Goal: Find specific page/section: Find specific page/section

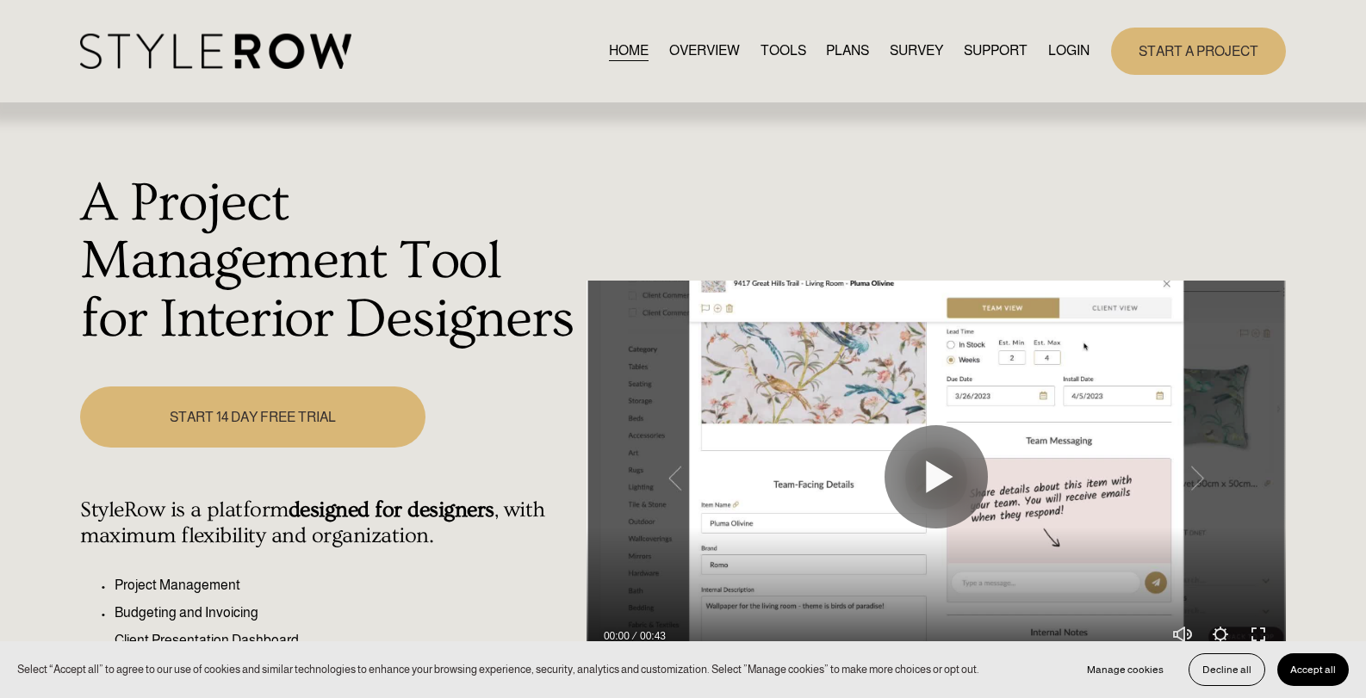
click at [1061, 53] on link "LOGIN" at bounding box center [1068, 51] width 41 height 23
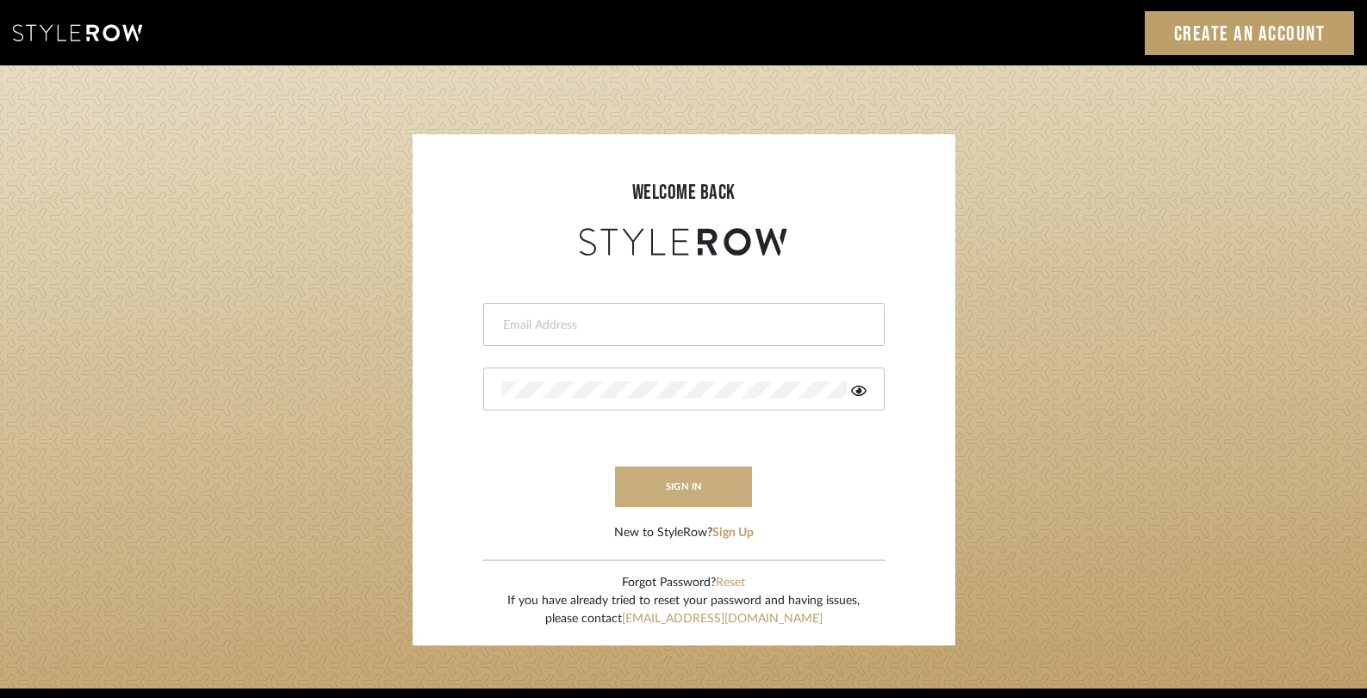
type input "gina.taterus@alairhomes.com"
click at [688, 487] on button "sign in" at bounding box center [684, 487] width 138 height 40
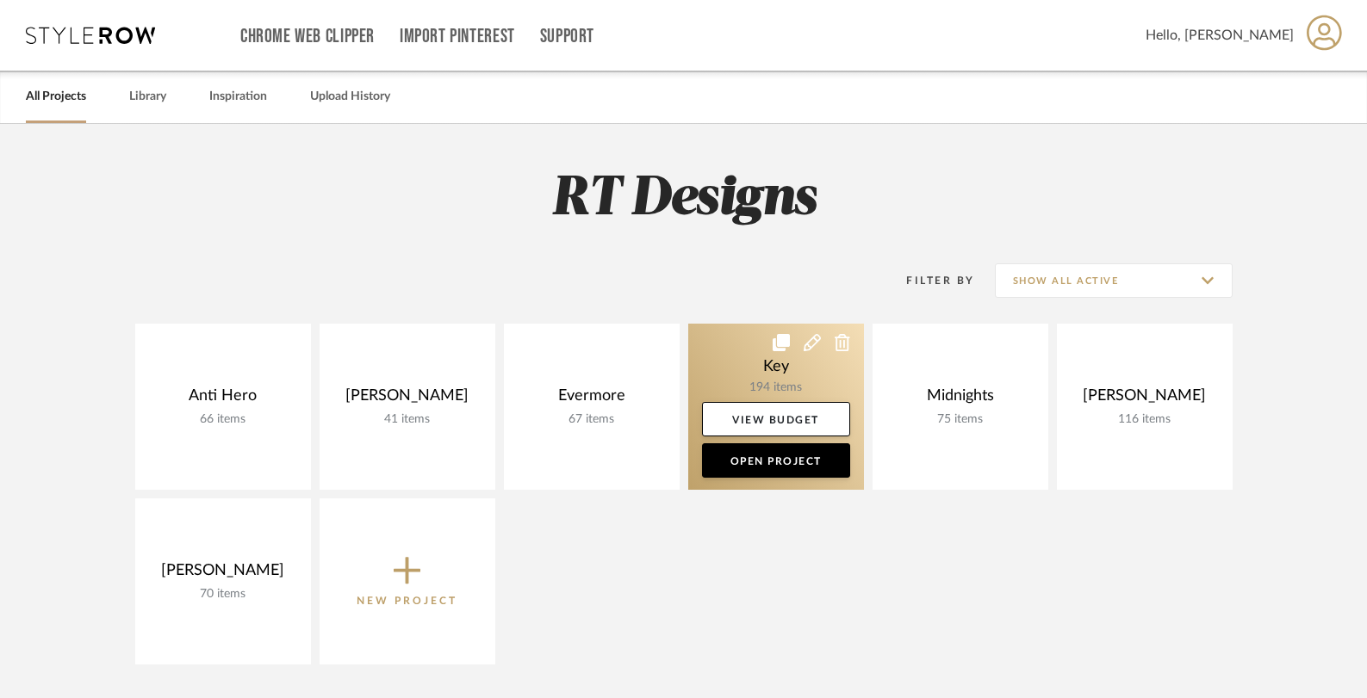
click at [757, 353] on link at bounding box center [776, 407] width 176 height 166
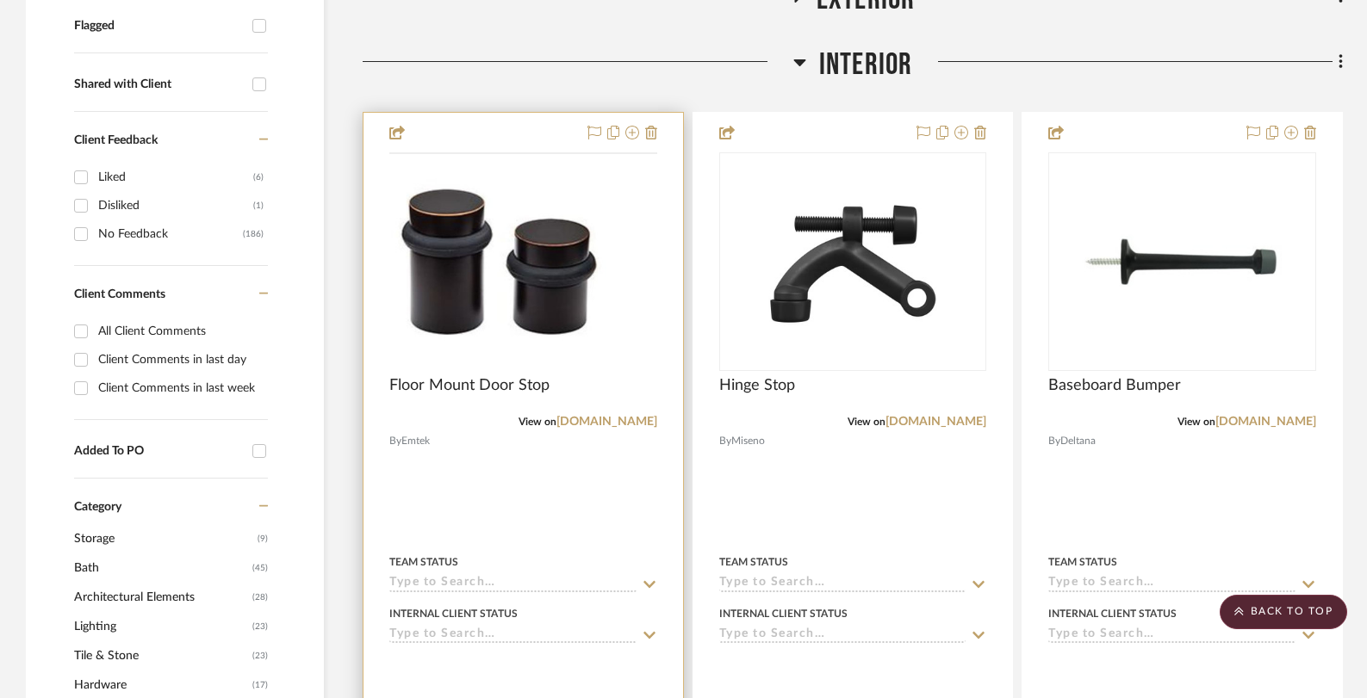
scroll to position [679, 0]
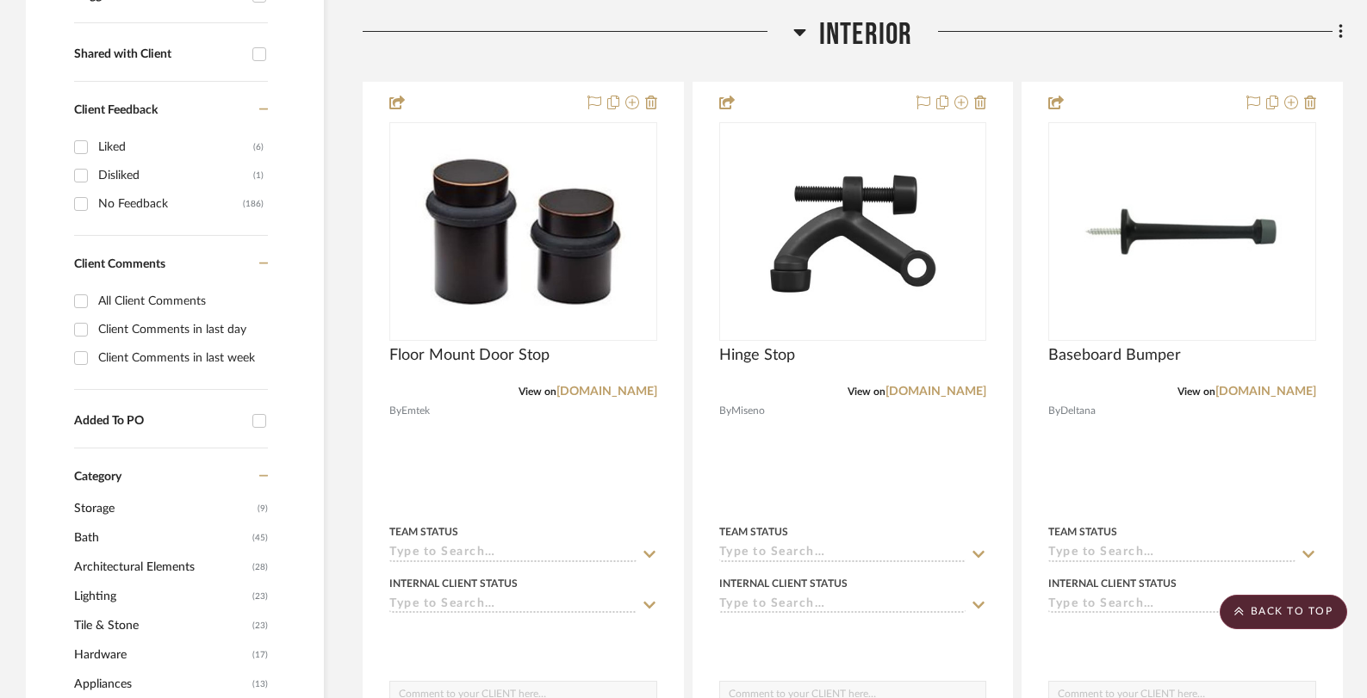
click at [799, 34] on icon at bounding box center [799, 32] width 12 height 7
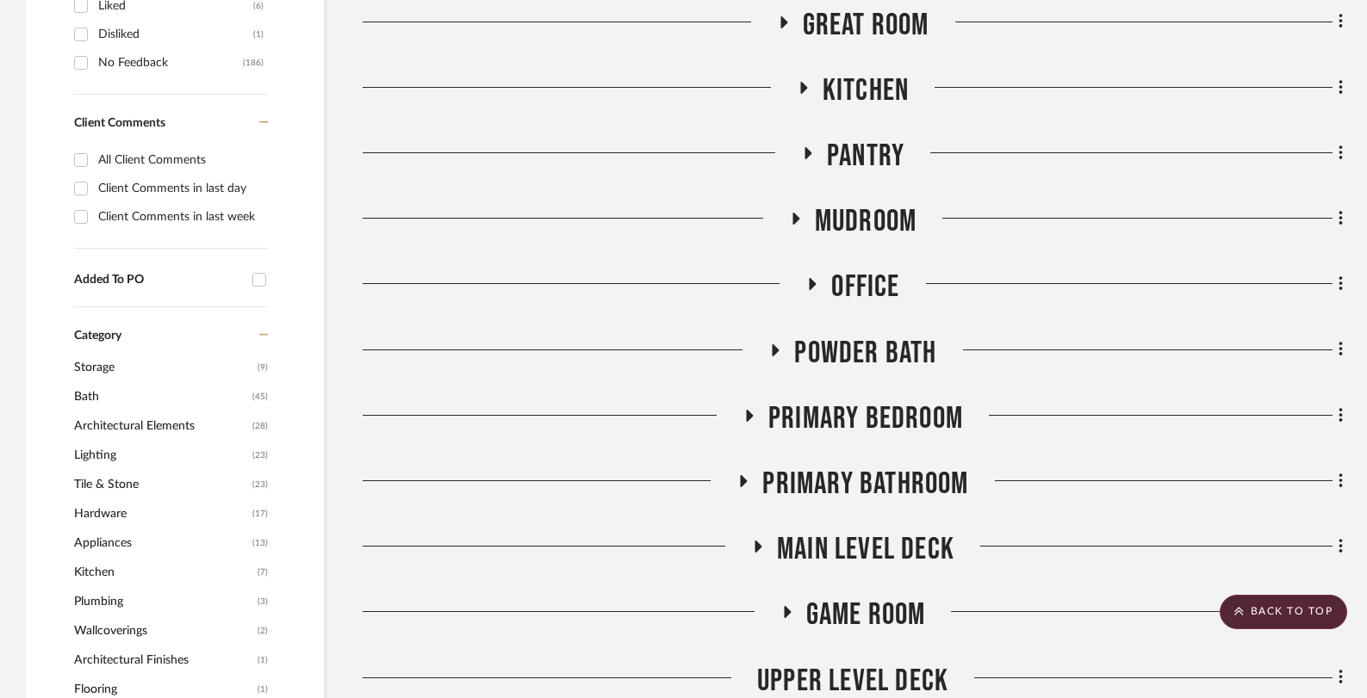
scroll to position [831, 0]
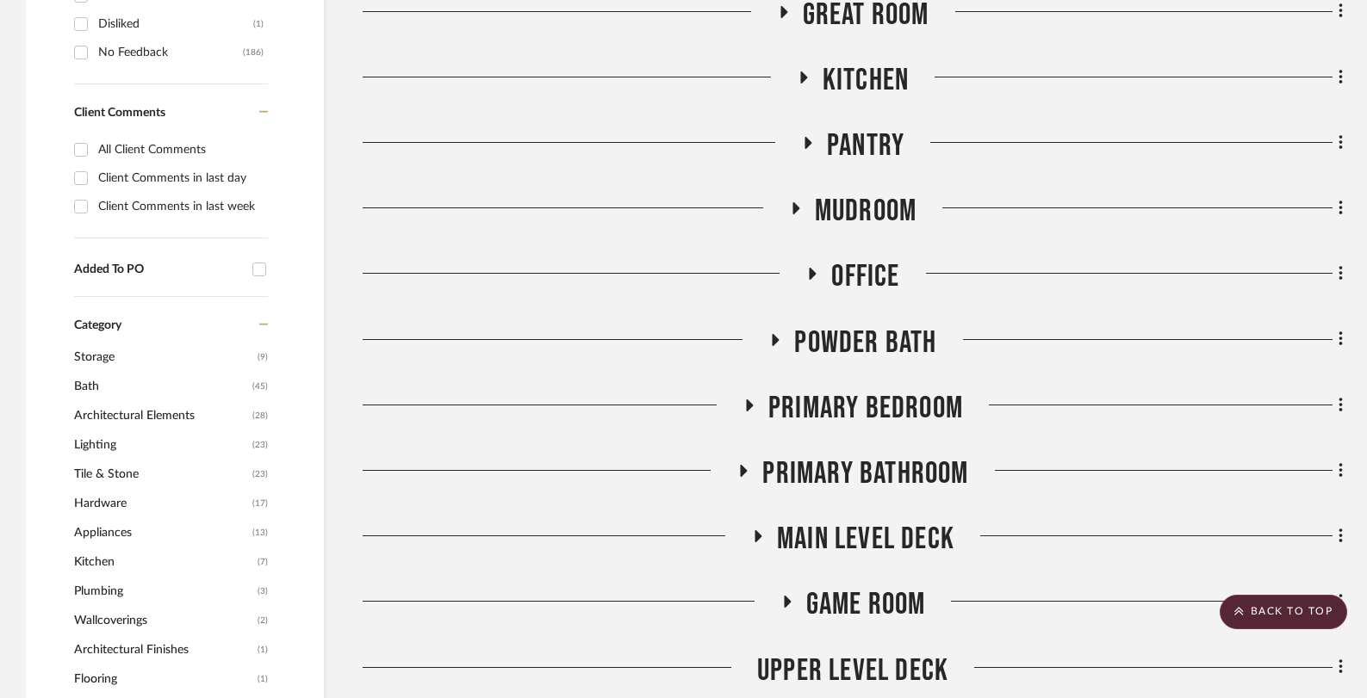
click at [790, 12] on icon at bounding box center [782, 11] width 21 height 13
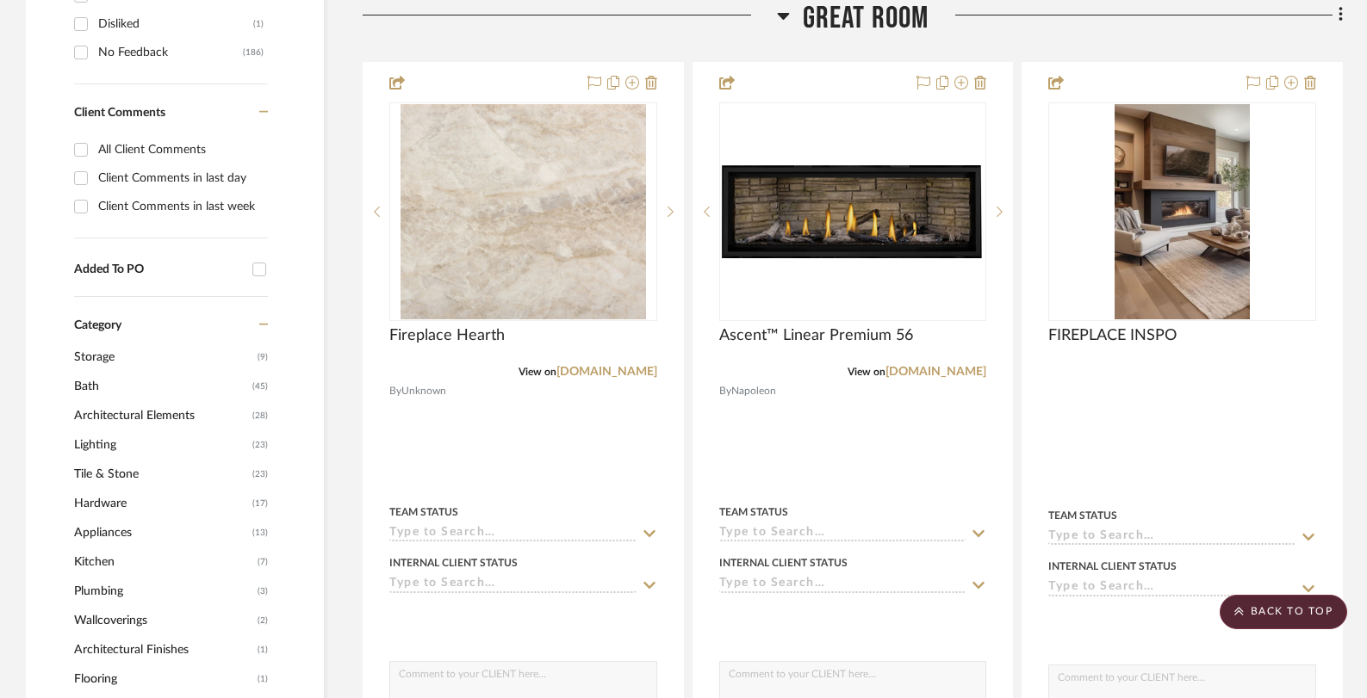
drag, startPoint x: 1204, startPoint y: 270, endPoint x: 791, endPoint y: 3, distance: 492.1
